Goal: Task Accomplishment & Management: Complete application form

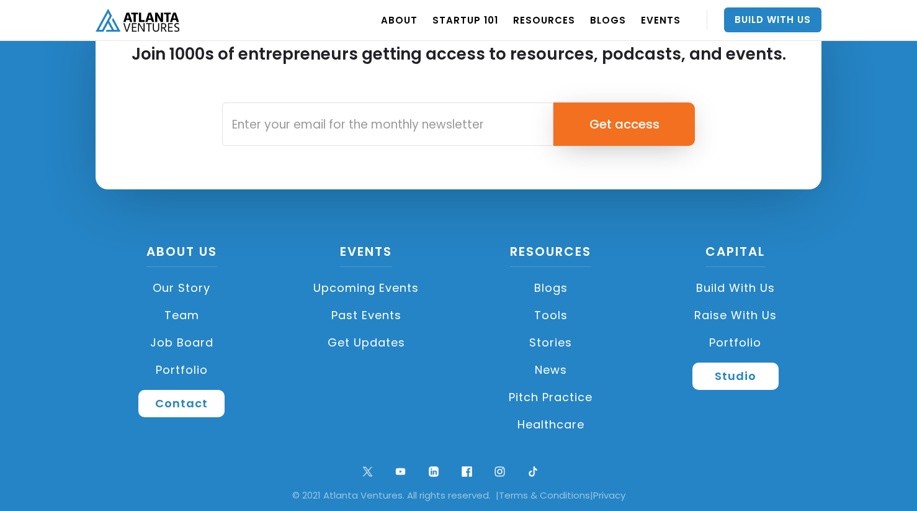
scroll to position [2962, 0]
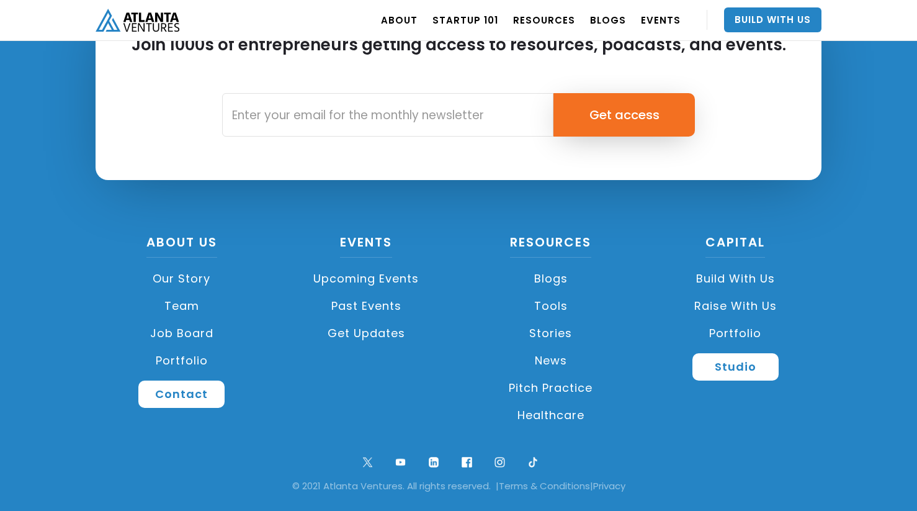
click at [710, 303] on link "Raise with Us" at bounding box center [736, 305] width 173 height 27
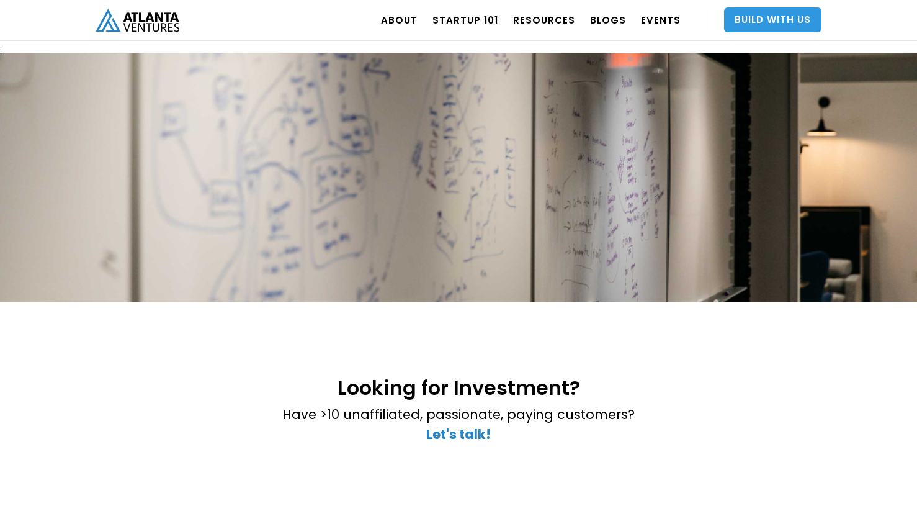
click at [780, 25] on link "Build With Us" at bounding box center [772, 19] width 97 height 25
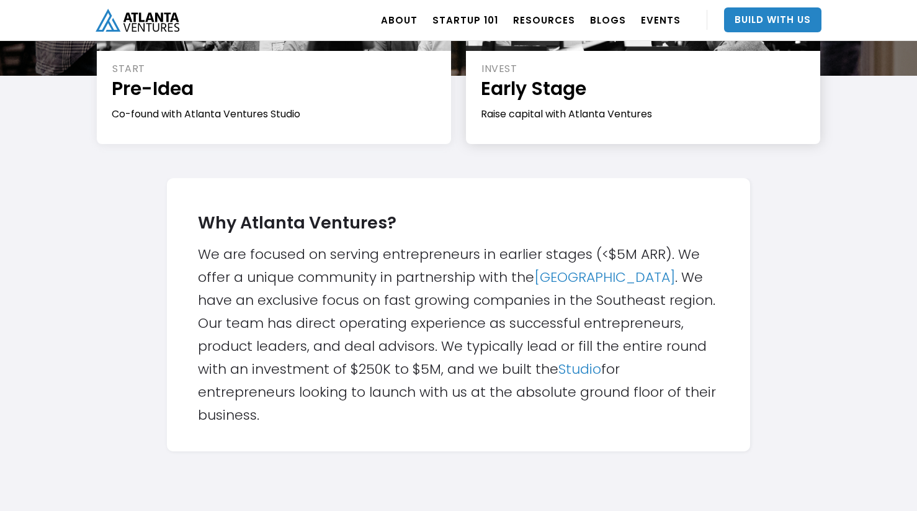
scroll to position [318, 0]
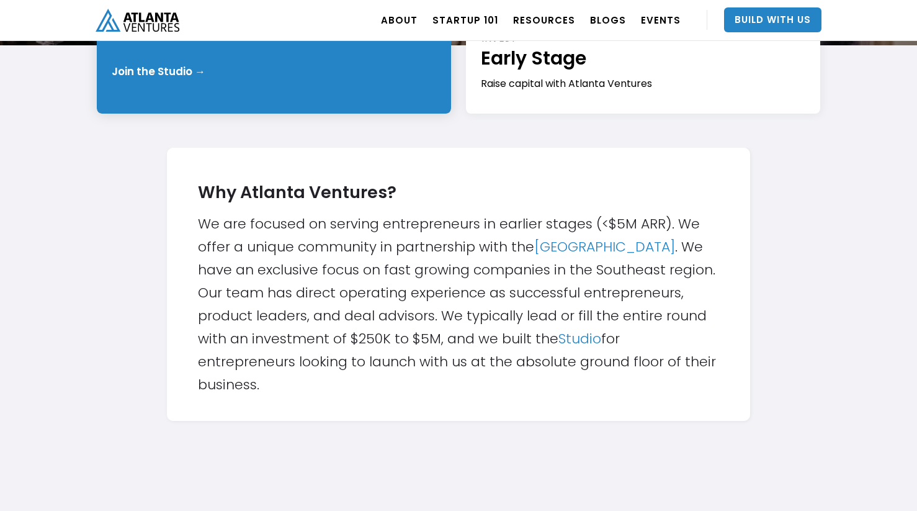
click at [282, 82] on div "START Pre-Idea Co-found with Atlanta Ventures Studio Join the Studio →" at bounding box center [274, 39] width 354 height 149
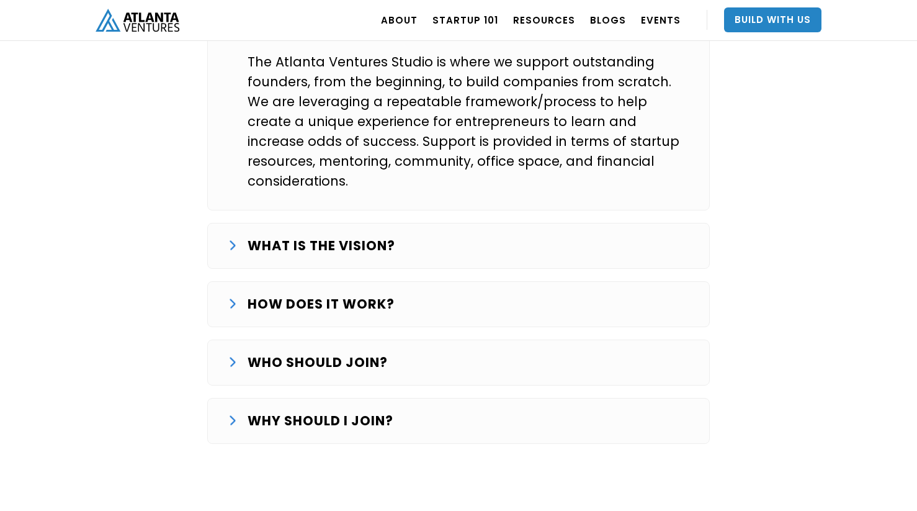
scroll to position [2081, 0]
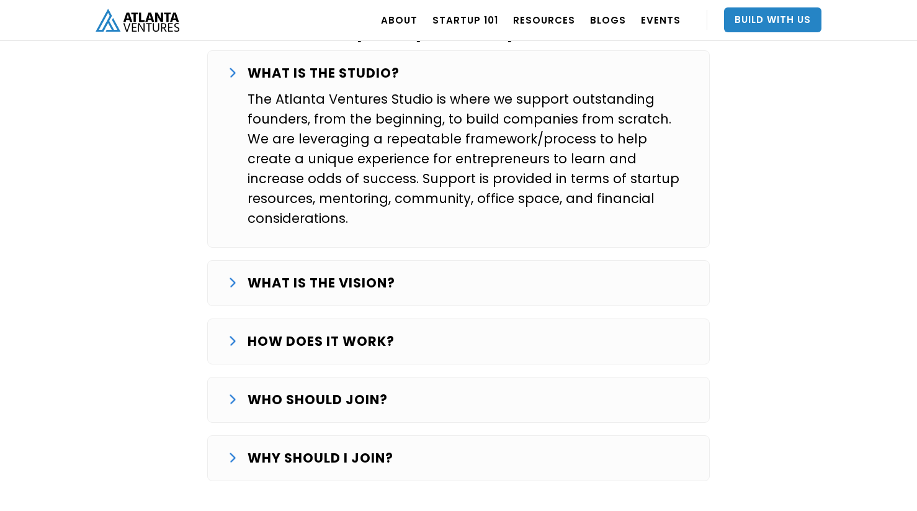
click at [313, 318] on div "HOW DOES IT WORK? The Studio journey starts with finding and validating an idea…" at bounding box center [458, 341] width 503 height 46
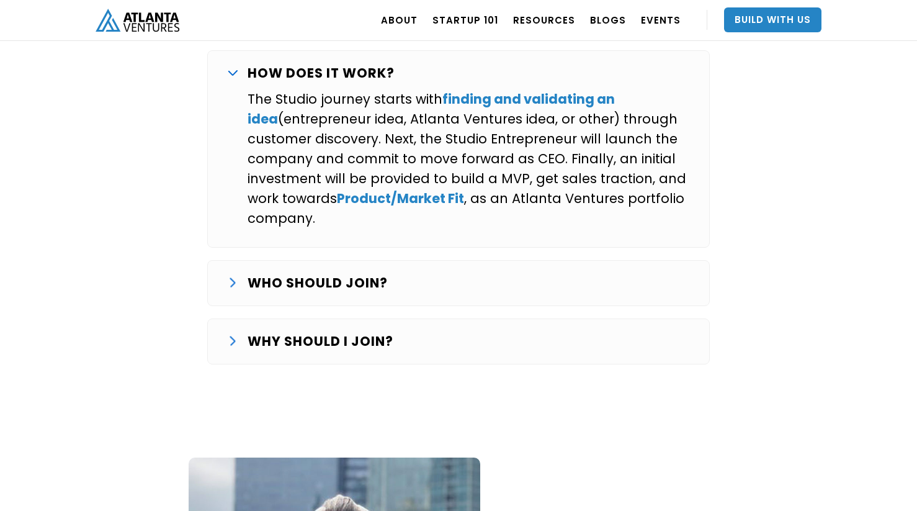
scroll to position [2354, 0]
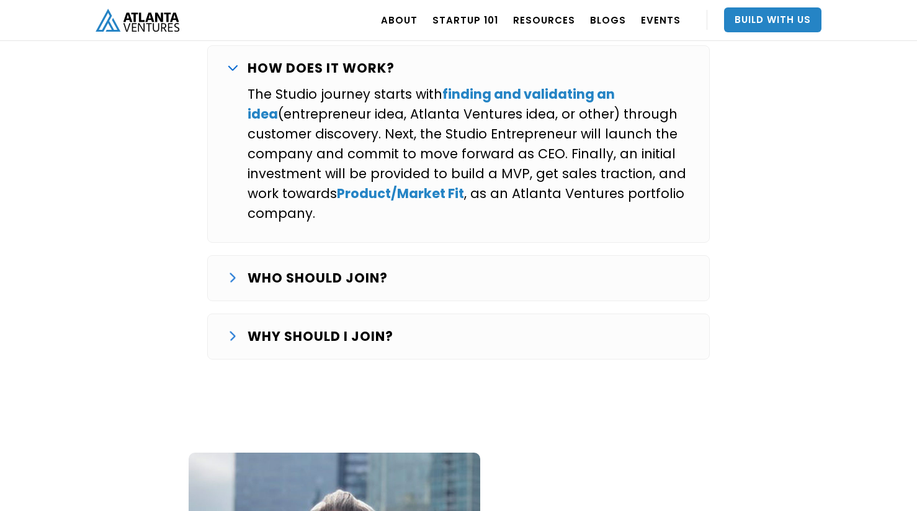
click at [307, 268] on p "WHO SHOULD JOIN?" at bounding box center [318, 278] width 140 height 20
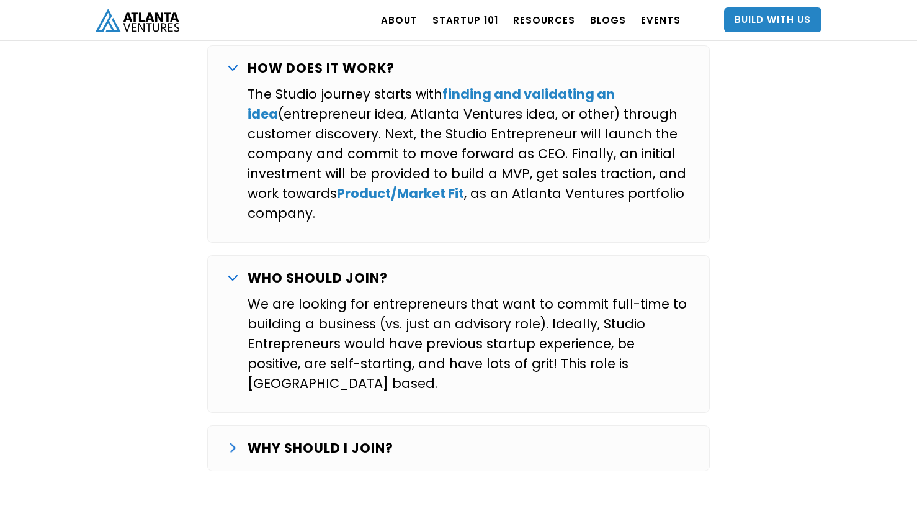
click at [307, 268] on p "WHO SHOULD JOIN?" at bounding box center [318, 278] width 140 height 20
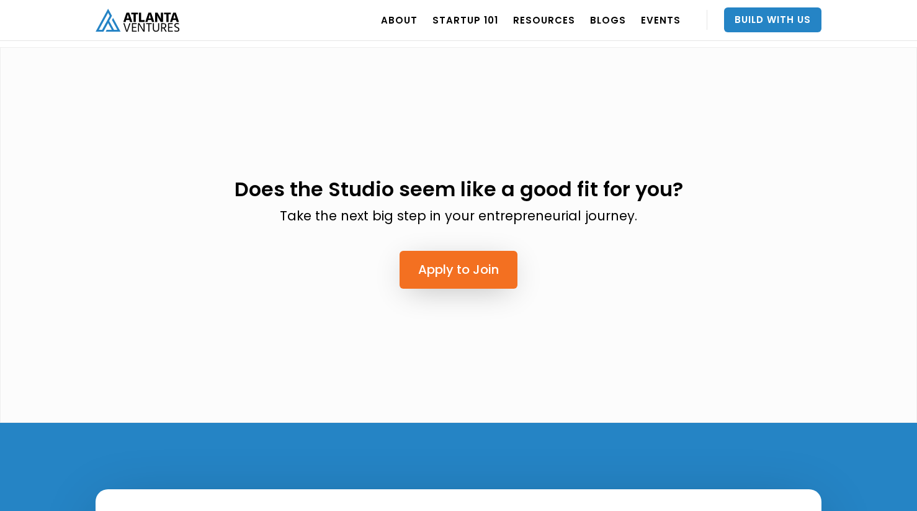
scroll to position [3181, 0]
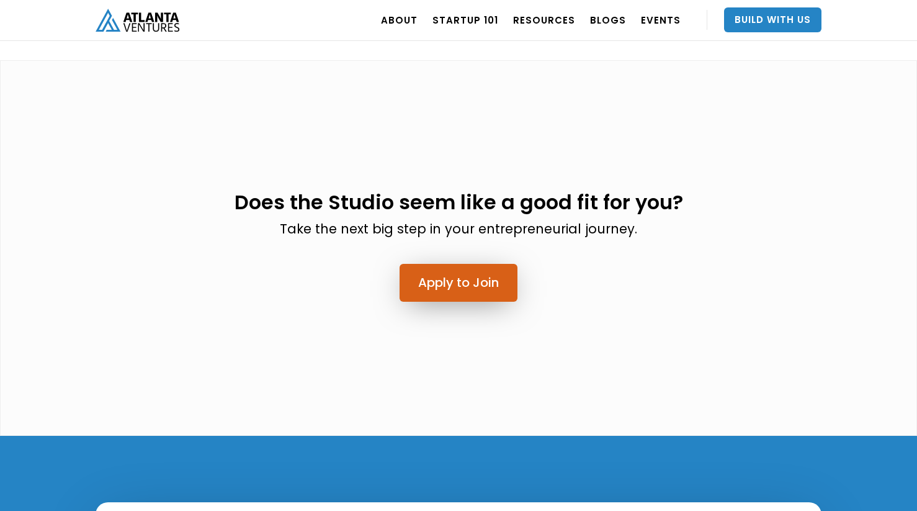
click at [438, 264] on link "Apply to Join" at bounding box center [459, 283] width 118 height 38
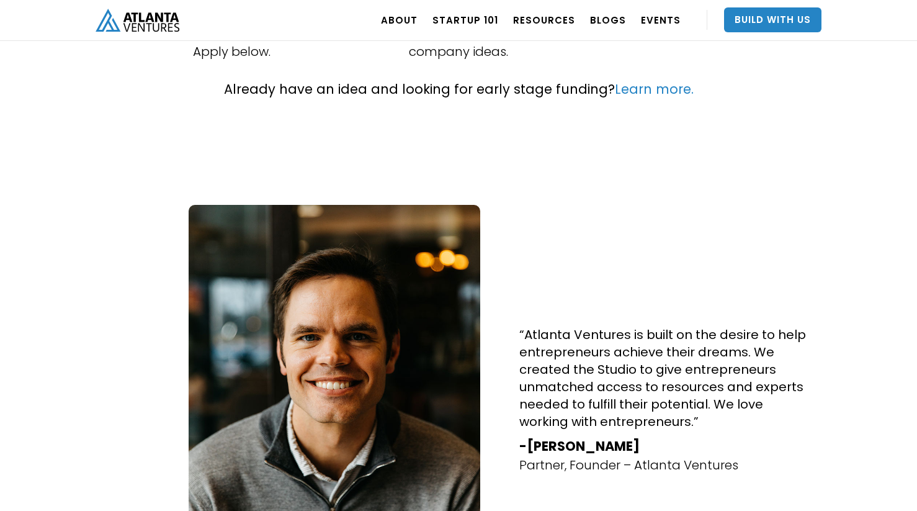
scroll to position [0, 0]
